Goal: Communication & Community: Answer question/provide support

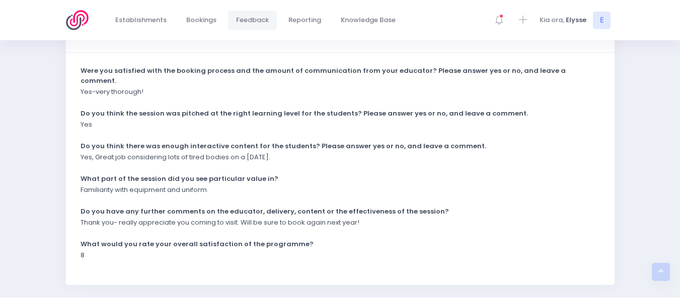
scroll to position [281, 0]
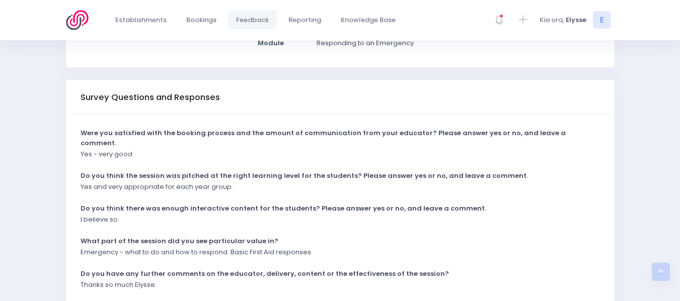
scroll to position [281, 0]
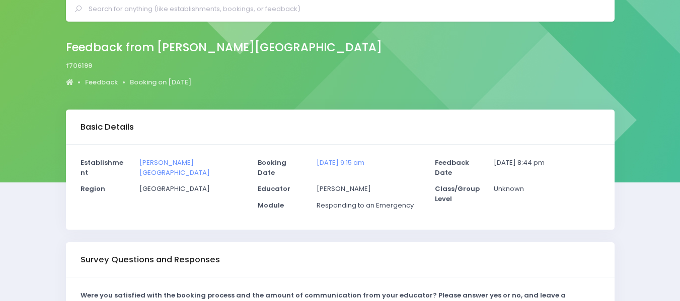
scroll to position [43, 0]
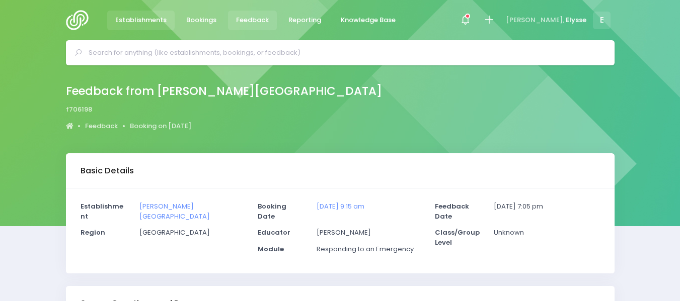
click at [146, 20] on span "Establishments" at bounding box center [140, 20] width 51 height 10
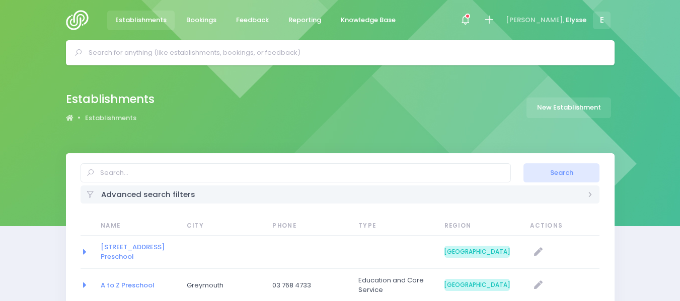
select select "20"
click at [169, 53] on input "text" at bounding box center [345, 52] width 512 height 15
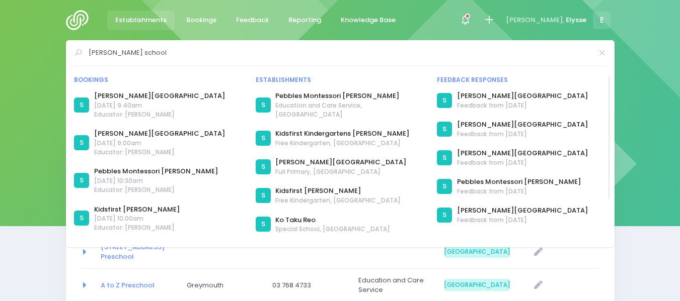
type input "sumner school"
click at [119, 104] on span "8 December 2025 at 9:40am" at bounding box center [159, 105] width 131 height 9
click at [123, 96] on link "[PERSON_NAME][GEOGRAPHIC_DATA]" at bounding box center [159, 96] width 131 height 10
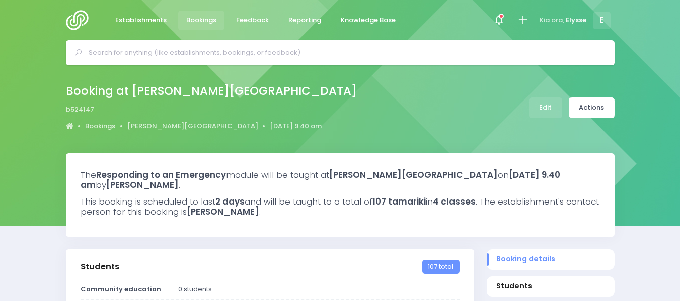
select select "5"
click at [598, 107] on link "Actions" at bounding box center [592, 108] width 46 height 21
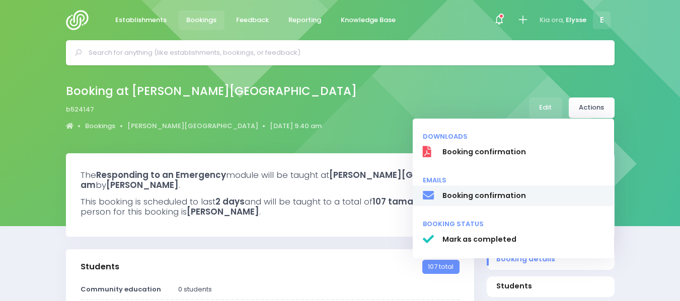
click at [465, 195] on span "Booking confirmation" at bounding box center [523, 196] width 162 height 11
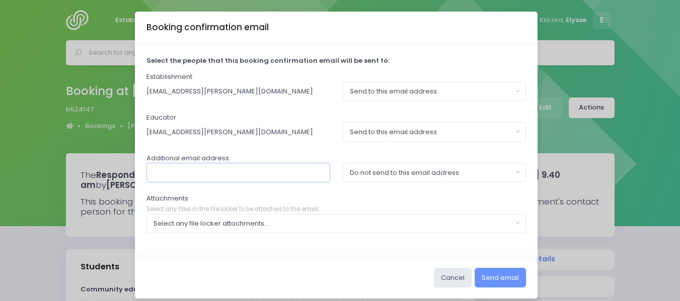
click at [209, 172] on input "text" at bounding box center [238, 172] width 184 height 19
type input "[EMAIL_ADDRESS][PERSON_NAME][DOMAIN_NAME]"
click at [509, 172] on button "Do not send to this email address" at bounding box center [435, 172] width 184 height 19
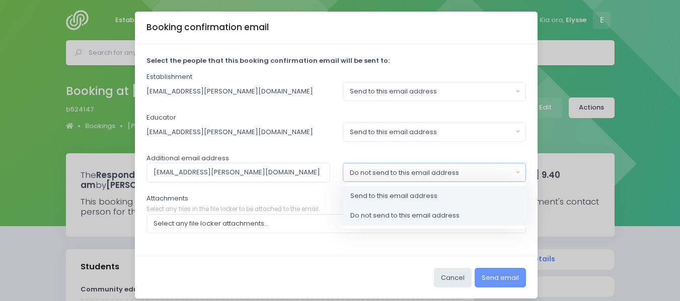
click at [413, 194] on span "Send to this email address" at bounding box center [393, 196] width 87 height 10
select select "send"
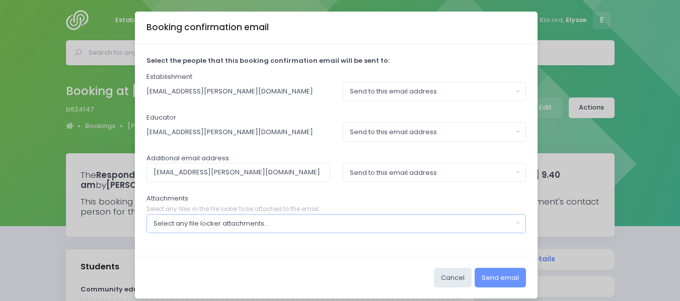
click at [506, 224] on div "Select any file locker attachments..." at bounding box center [332, 224] width 359 height 10
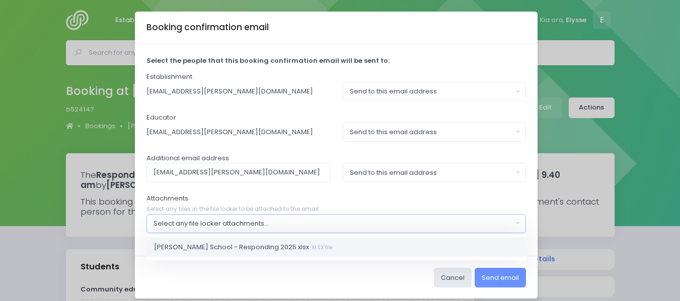
click at [309, 248] on small "XLSX file" at bounding box center [321, 248] width 24 height 8
select select "11209"
click at [507, 274] on button "Send email" at bounding box center [499, 277] width 51 height 19
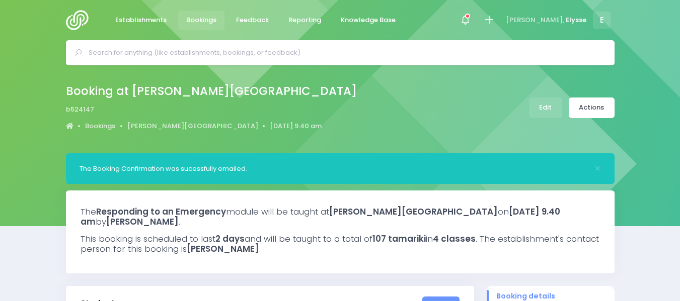
select select "5"
